Goal: Navigation & Orientation: Find specific page/section

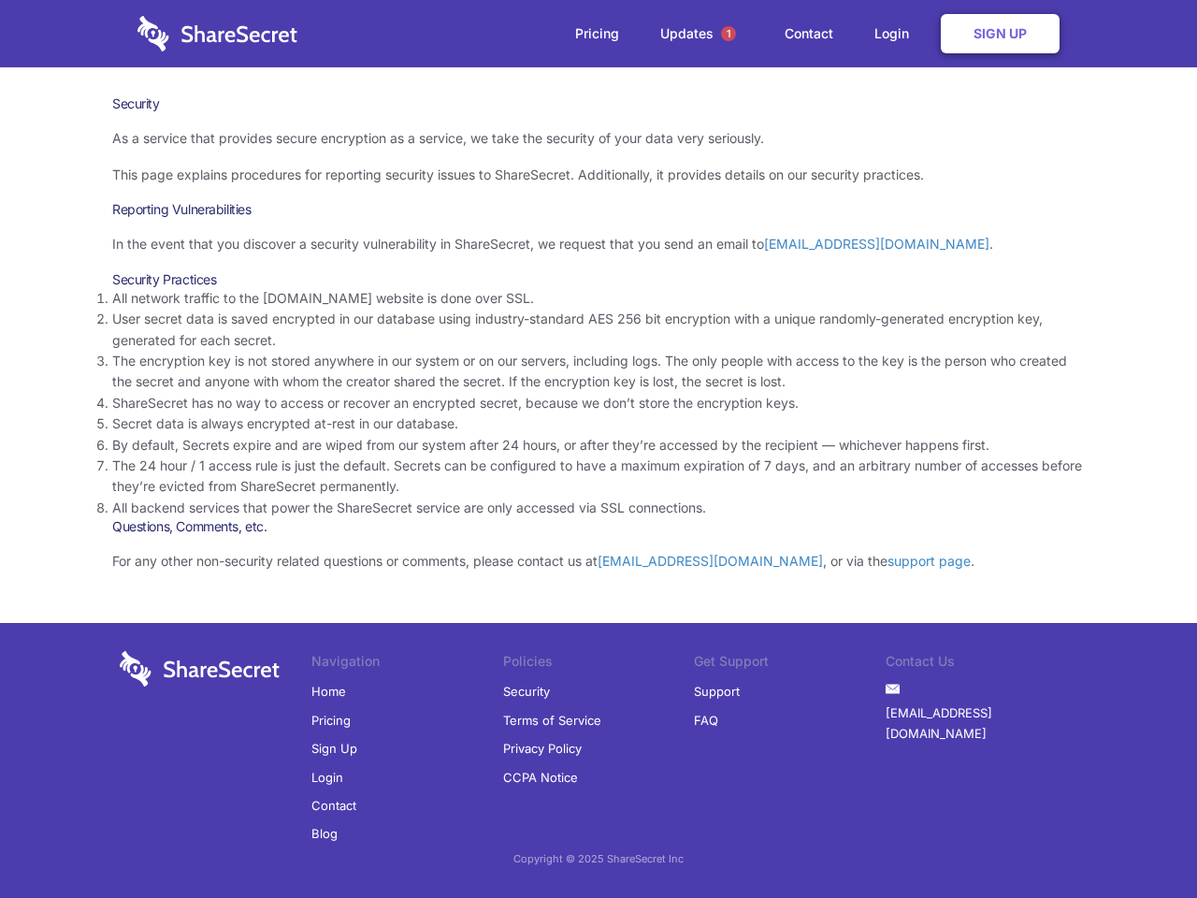
click at [599, 449] on li "By default, Secrets expire and are wiped from our system after 24 hours, or aft…" at bounding box center [598, 445] width 973 height 21
click at [729, 34] on span "1" at bounding box center [728, 33] width 15 height 15
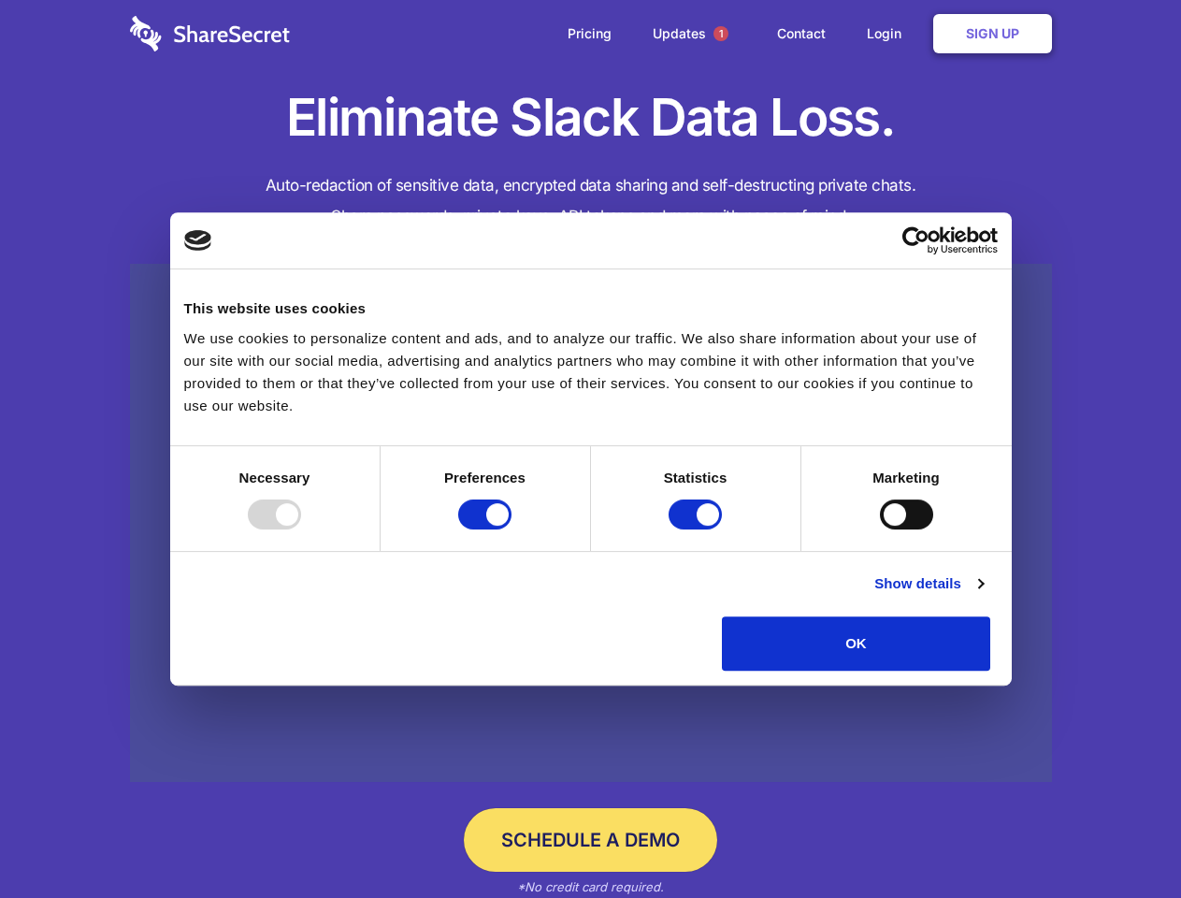
click at [301, 529] on div at bounding box center [274, 515] width 53 height 30
click at [512, 529] on input "Preferences" at bounding box center [484, 515] width 53 height 30
checkbox input "false"
click at [698, 529] on input "Statistics" at bounding box center [695, 515] width 53 height 30
checkbox input "false"
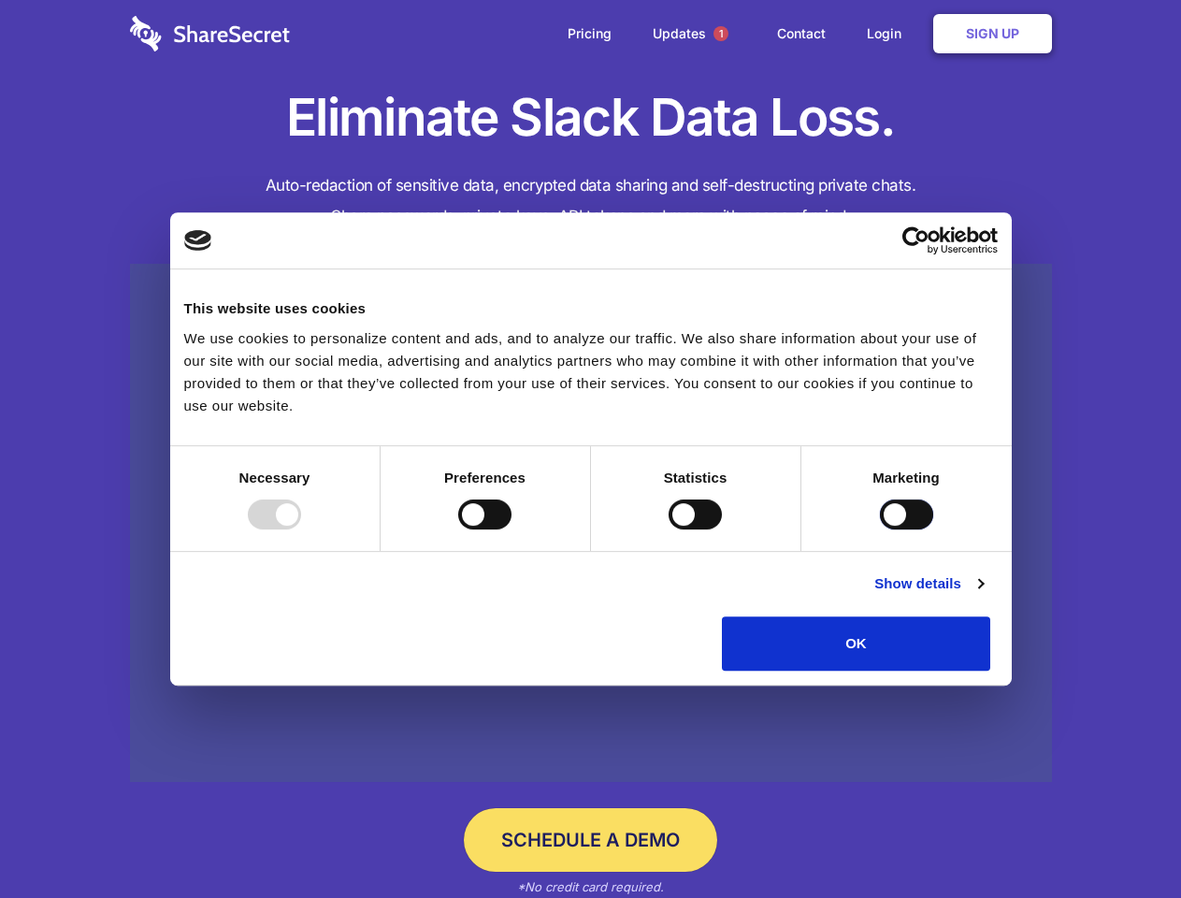
click at [880, 529] on input "Marketing" at bounding box center [906, 515] width 53 height 30
checkbox input "true"
click at [983, 595] on link "Show details" at bounding box center [929, 583] width 109 height 22
click at [0, 0] on li "Necessary 7 Necessary cookies help make a website usable by enabling basic func…" at bounding box center [0, 0] width 0 height 0
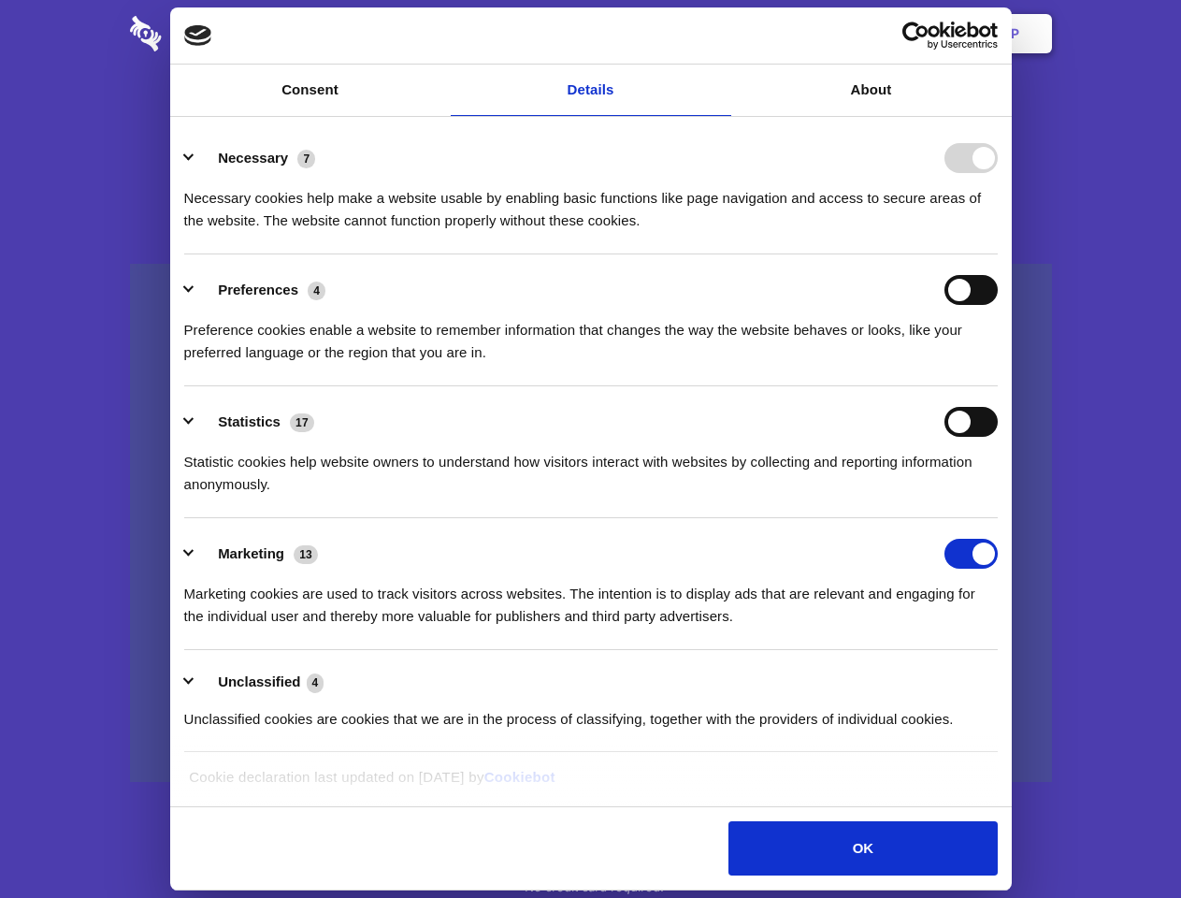
click at [720, 34] on span "1" at bounding box center [721, 33] width 15 height 15
